Goal: Information Seeking & Learning: Learn about a topic

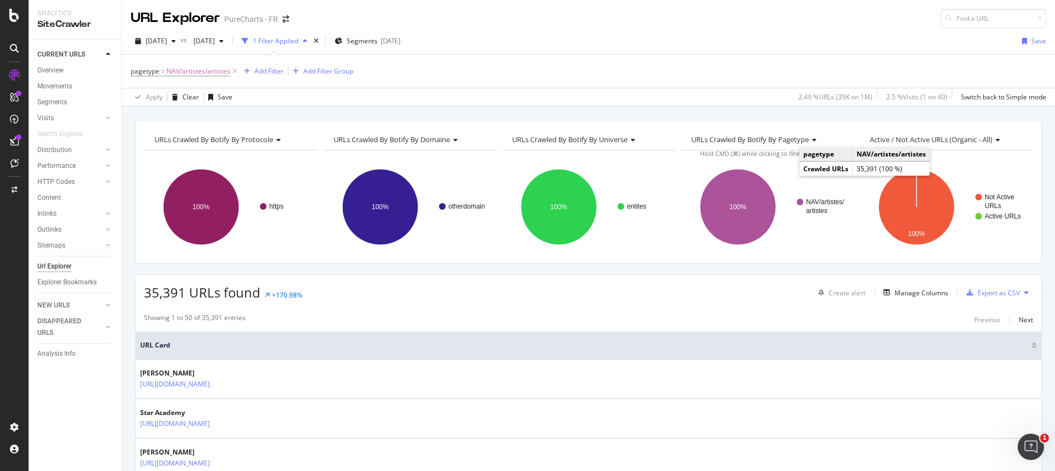
click at [630, 76] on div "pagetype = NAV/artistes/artistes Add Filter Add Filter Group" at bounding box center [588, 71] width 915 height 33
click at [965, 21] on input at bounding box center [992, 18] width 105 height 19
paste input "https://refonte-ui-staging.qa.chartsinfrance.net/actualite/nouveautes-a-ecouter"
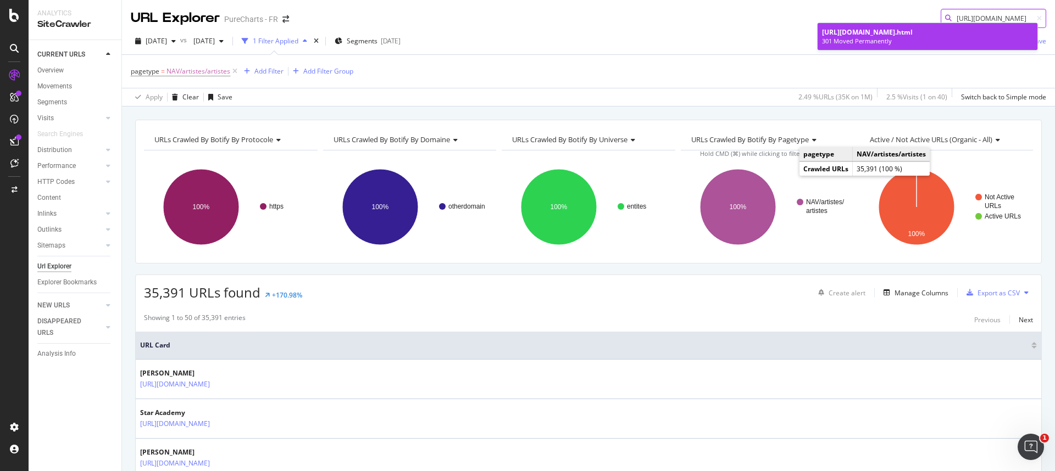
type input "https://refonte-ui-staging.qa.chartsinfrance.net/actualite/nouveautes-a-ecouter"
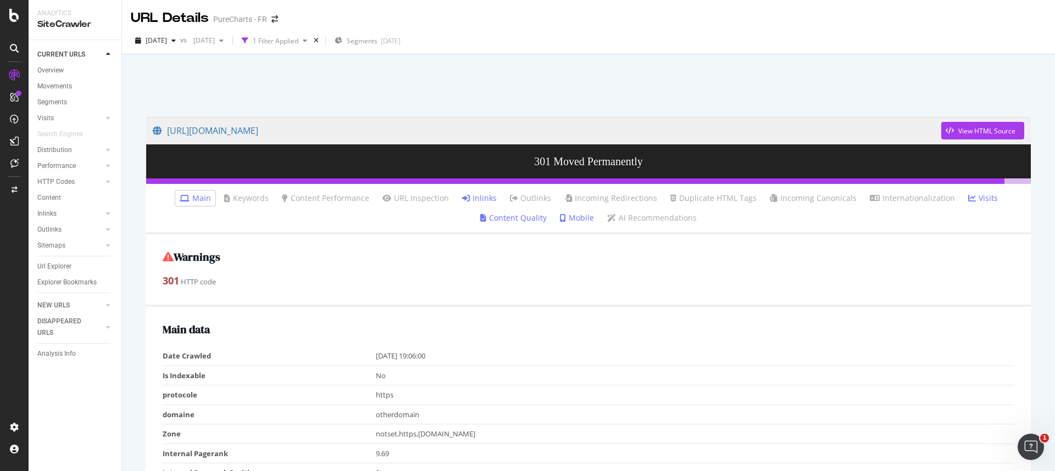
click at [480, 197] on link "Inlinks" at bounding box center [479, 198] width 35 height 11
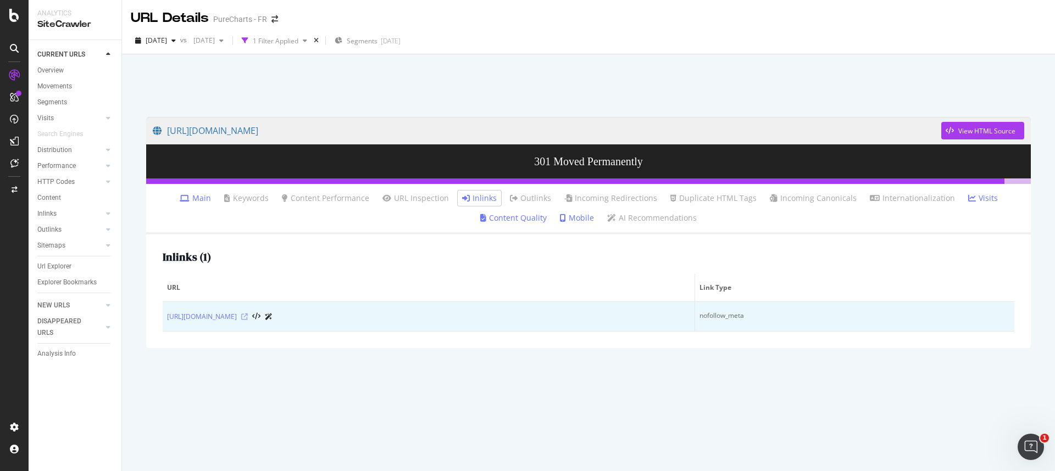
click at [248, 316] on icon at bounding box center [244, 317] width 7 height 7
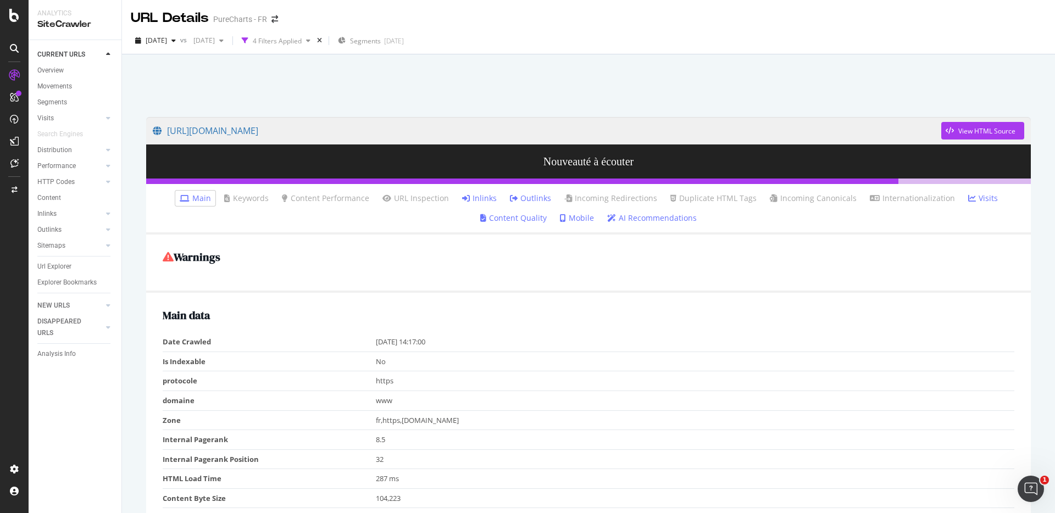
click at [470, 201] on link "Inlinks" at bounding box center [479, 198] width 35 height 11
